Goal: Task Accomplishment & Management: Manage account settings

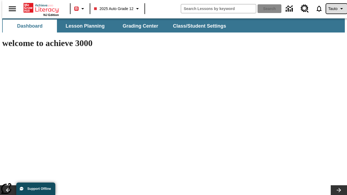
click at [334, 9] on span "Tauto" at bounding box center [332, 9] width 9 height 6
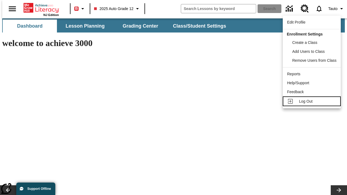
click at [312, 101] on span "Log Out" at bounding box center [306, 101] width 14 height 4
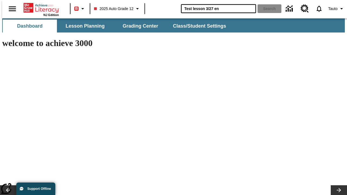
type input "Test lesson 3/27 en"
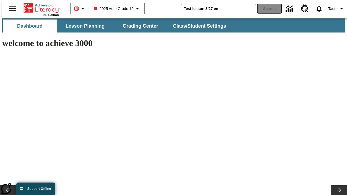
click at [266, 9] on button "Search" at bounding box center [269, 8] width 24 height 9
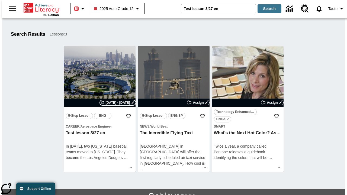
click at [118, 103] on span "Aug 21 - Aug 21" at bounding box center [117, 102] width 24 height 5
